Goal: Task Accomplishment & Management: Use online tool/utility

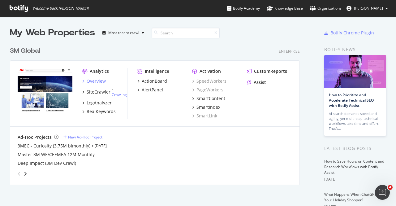
click at [100, 83] on div "Overview" at bounding box center [96, 81] width 19 height 6
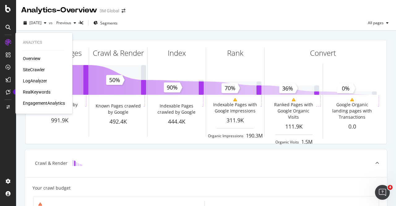
click at [40, 59] on div "Overview" at bounding box center [32, 58] width 18 height 6
click at [43, 70] on div "SiteCrawler" at bounding box center [34, 69] width 22 height 6
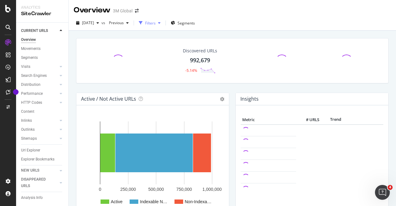
click at [155, 22] on div "Filters" at bounding box center [150, 22] width 11 height 5
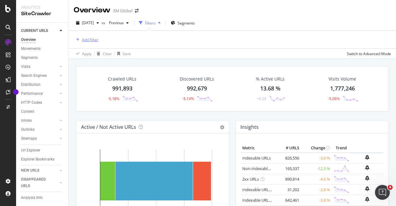
click at [95, 38] on div "Add Filter" at bounding box center [90, 39] width 16 height 5
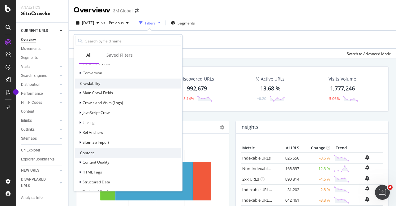
scroll to position [124, 0]
